Goal: Task Accomplishment & Management: Use online tool/utility

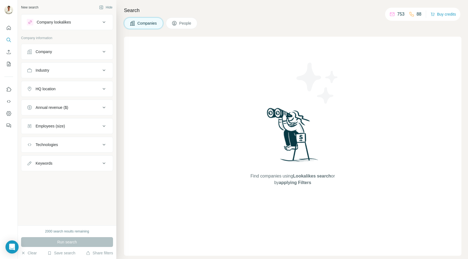
click at [92, 53] on div "Company" at bounding box center [64, 51] width 74 height 5
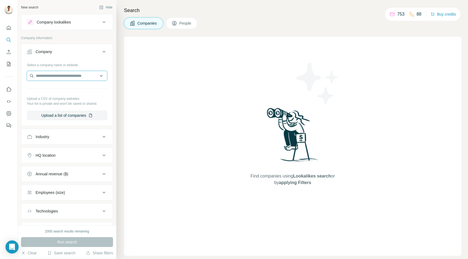
click at [71, 77] on input "text" at bounding box center [67, 76] width 81 height 10
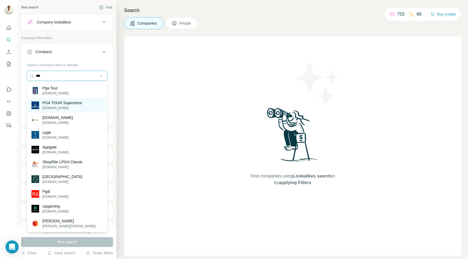
type input "***"
click at [66, 105] on p "PGA TOUR Superstore" at bounding box center [61, 102] width 39 height 5
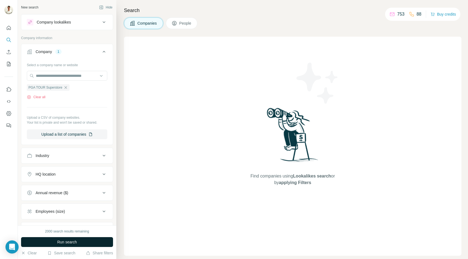
click at [72, 241] on span "Run search" at bounding box center [67, 242] width 20 height 5
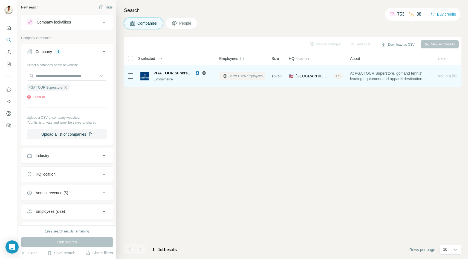
click at [239, 76] on span "View 1,126 employees" at bounding box center [246, 76] width 33 height 5
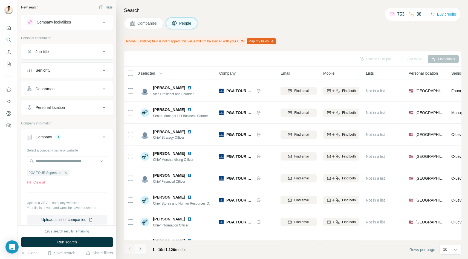
click at [140, 246] on button "Navigate to next page" at bounding box center [140, 249] width 11 height 11
click at [130, 250] on icon "Navigate to previous page" at bounding box center [129, 249] width 5 height 5
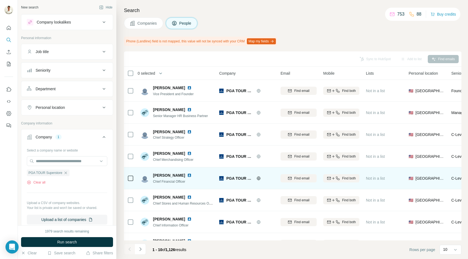
scroll to position [58, 0]
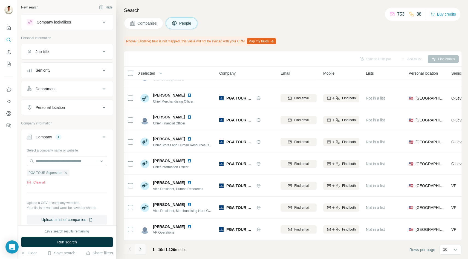
click at [143, 248] on button "Navigate to next page" at bounding box center [140, 249] width 11 height 11
click at [127, 251] on icon "Navigate to previous page" at bounding box center [129, 249] width 5 height 5
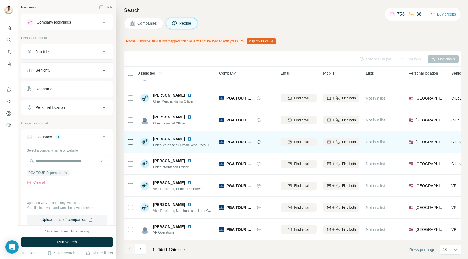
scroll to position [0, 0]
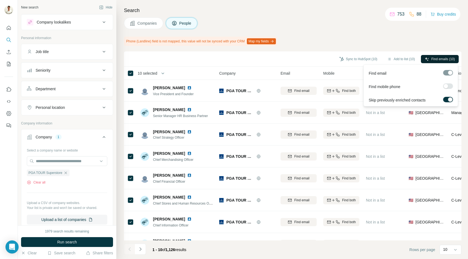
click at [428, 59] on icon "button" at bounding box center [427, 59] width 4 height 4
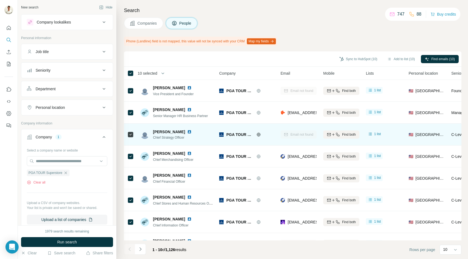
scroll to position [58, 0]
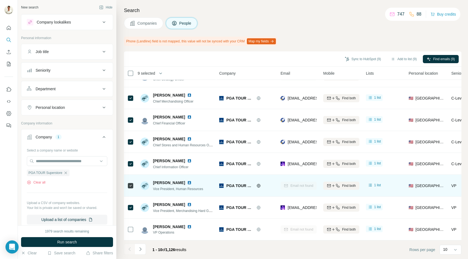
click at [130, 182] on div at bounding box center [130, 185] width 7 height 15
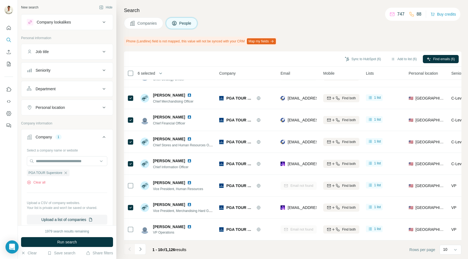
scroll to position [0, 0]
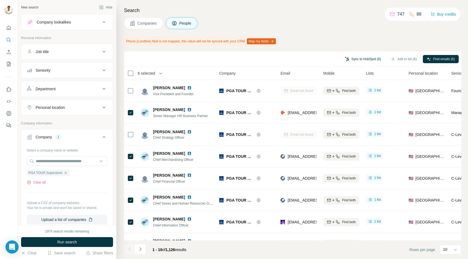
click at [357, 59] on button "Sync to HubSpot (6)" at bounding box center [363, 59] width 44 height 8
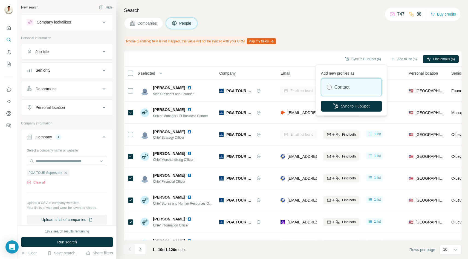
click at [145, 21] on span "Companies" at bounding box center [147, 23] width 20 height 5
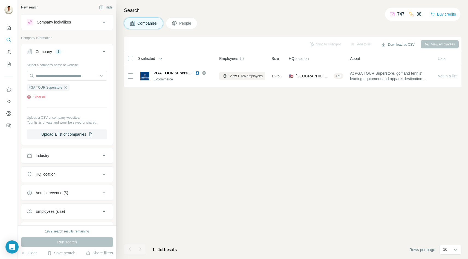
click at [178, 25] on button "People" at bounding box center [182, 24] width 32 height 12
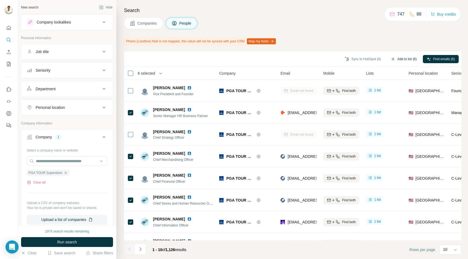
click at [400, 57] on button "Add to list (6)" at bounding box center [404, 59] width 34 height 8
click at [395, 59] on button "Add to list (6)" at bounding box center [404, 59] width 34 height 8
click at [405, 59] on button "Add to list (6)" at bounding box center [404, 59] width 34 height 8
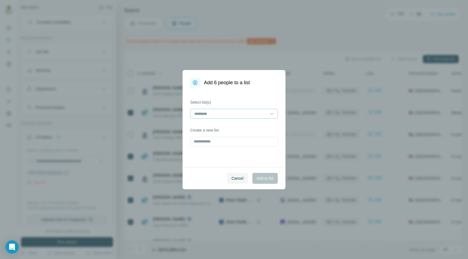
click at [261, 113] on input at bounding box center [231, 114] width 74 height 6
click at [239, 126] on div "Target Leads" at bounding box center [234, 125] width 78 height 5
click at [222, 143] on input "text" at bounding box center [234, 142] width 88 height 10
click at [235, 177] on span "Cancel" at bounding box center [238, 178] width 12 height 5
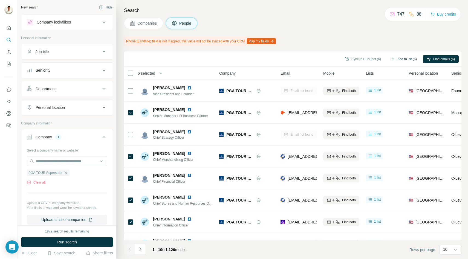
click at [399, 58] on button "Add to list (6)" at bounding box center [404, 59] width 34 height 8
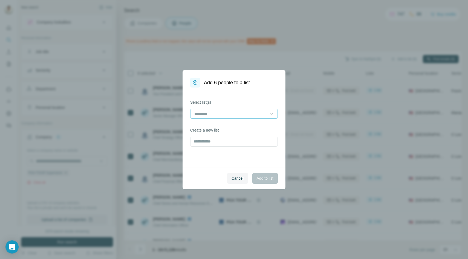
click at [216, 112] on input at bounding box center [231, 114] width 74 height 6
click at [215, 124] on p "Target Leads" at bounding box center [206, 125] width 22 height 5
click at [265, 180] on span "Add to list" at bounding box center [265, 178] width 17 height 5
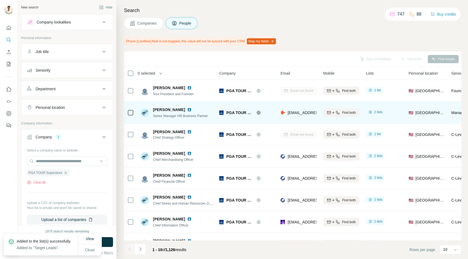
click at [130, 109] on div at bounding box center [130, 112] width 7 height 15
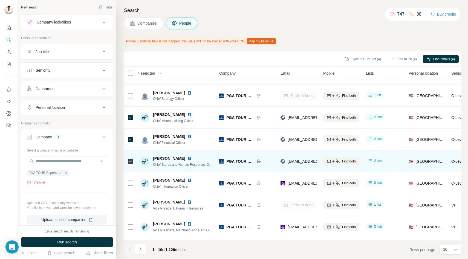
scroll to position [58, 0]
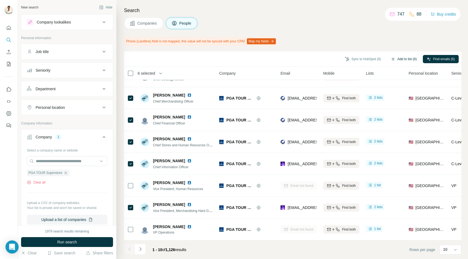
click at [399, 58] on button "Add to list (6)" at bounding box center [404, 59] width 34 height 8
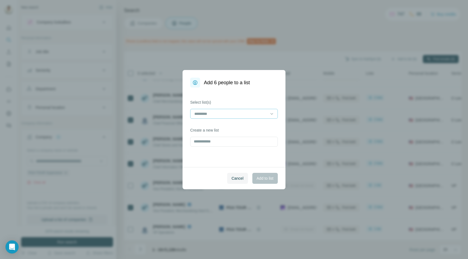
click at [249, 117] on div at bounding box center [231, 113] width 74 height 9
click at [236, 127] on div "Target Leads" at bounding box center [234, 125] width 78 height 5
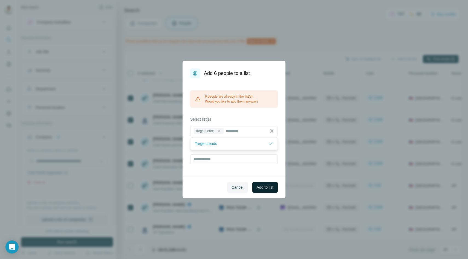
click at [263, 187] on span "Add to list" at bounding box center [265, 187] width 17 height 5
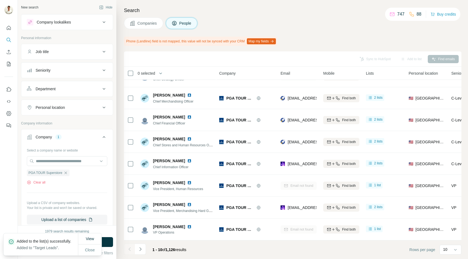
click at [143, 22] on span "Companies" at bounding box center [147, 23] width 20 height 5
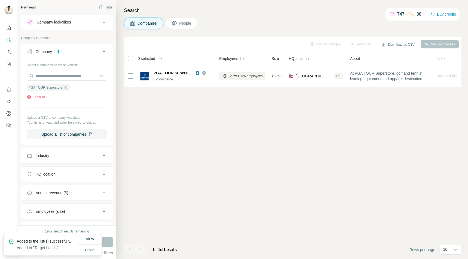
scroll to position [0, 0]
